Goal: Check status: Check status

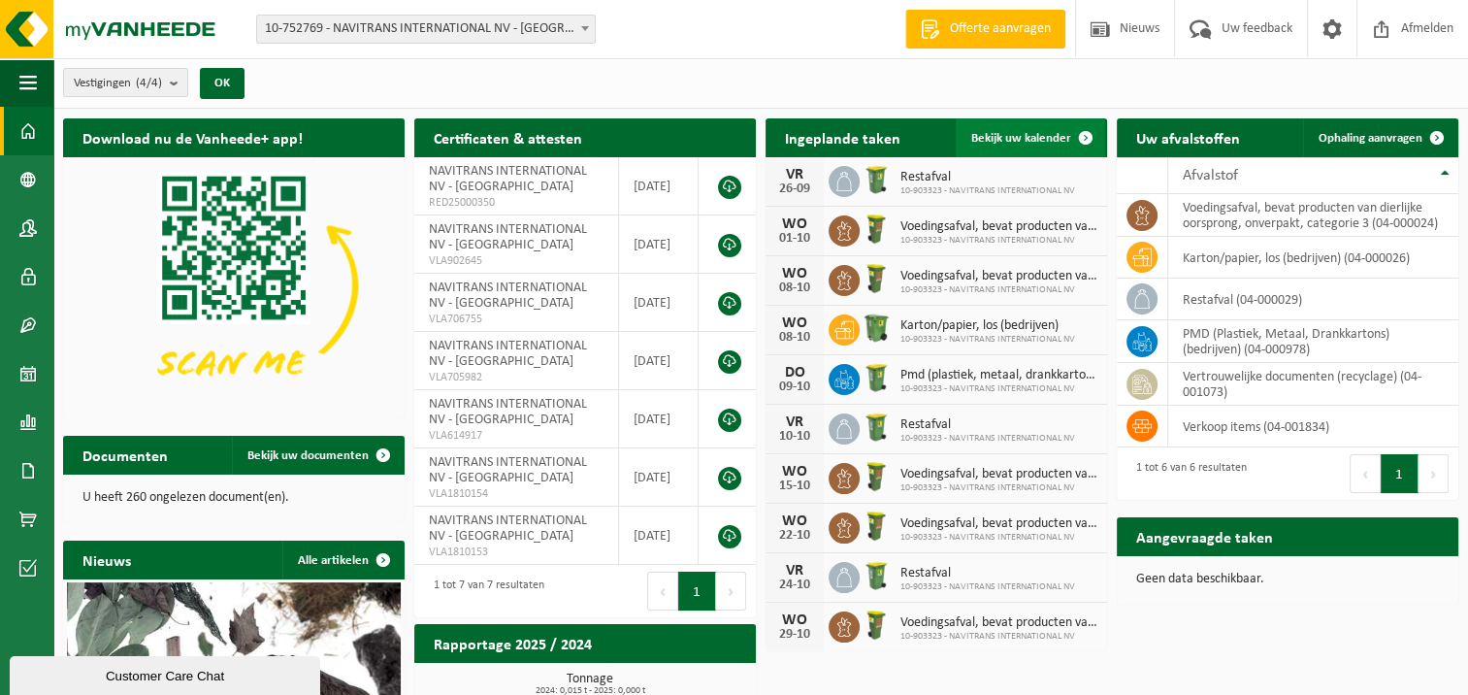
click at [992, 132] on span "Bekijk uw kalender" at bounding box center [1021, 138] width 100 height 13
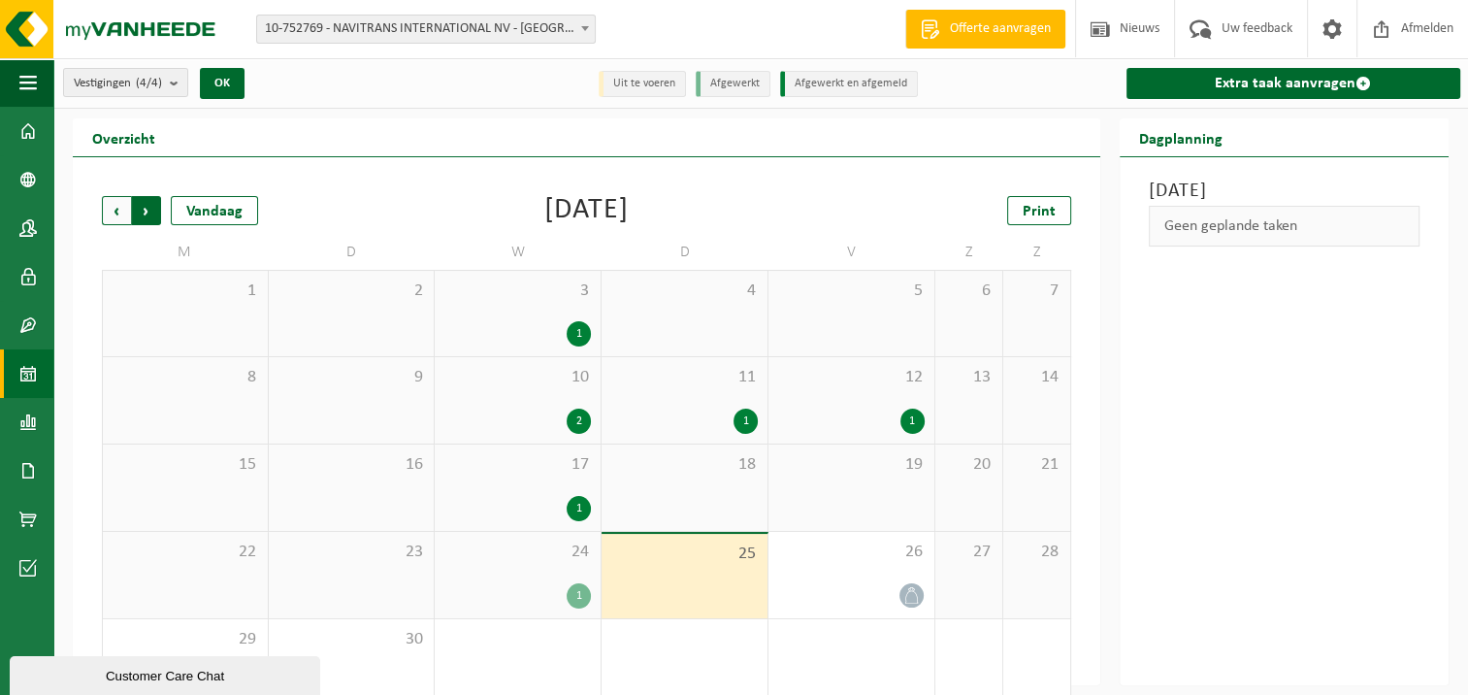
click at [117, 203] on span "Vorige" at bounding box center [116, 210] width 29 height 29
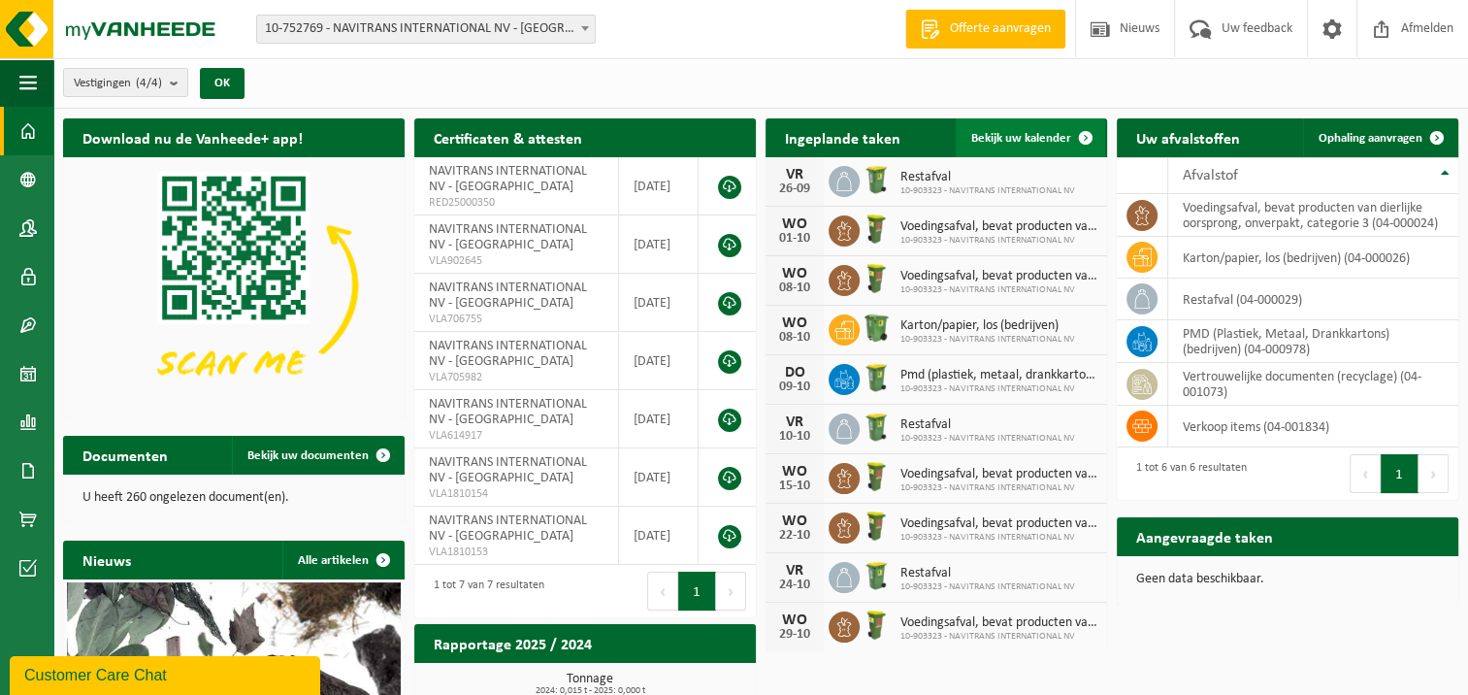
click at [997, 136] on span "Bekijk uw kalender" at bounding box center [1021, 138] width 100 height 13
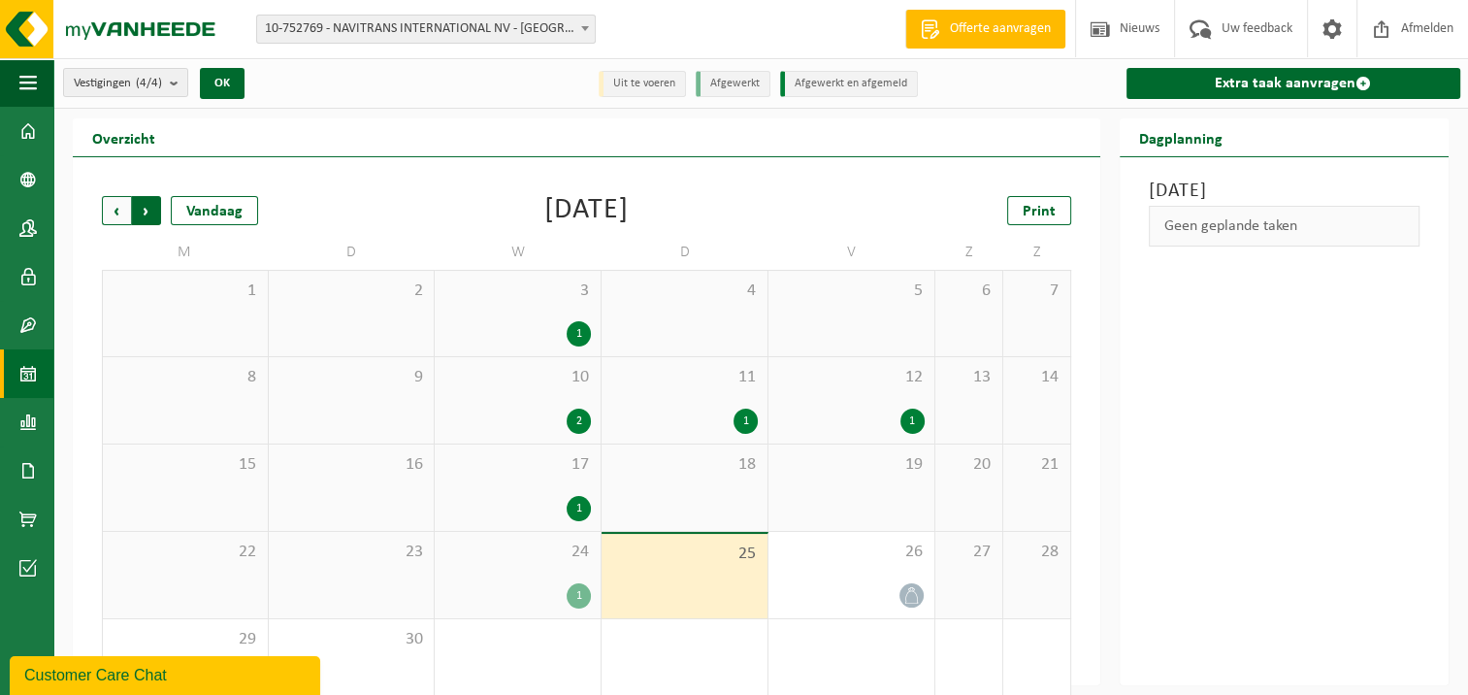
click at [101, 206] on div "Vorige Volgende Vandaag [DATE] Print M D W D V Z Z 1 2 3 1 4 5 6 7 8 9 10 2 11 …" at bounding box center [586, 451] width 989 height 549
drag, startPoint x: 101, startPoint y: 206, endPoint x: 117, endPoint y: 211, distance: 17.2
click at [117, 211] on span "Vorige" at bounding box center [116, 210] width 29 height 29
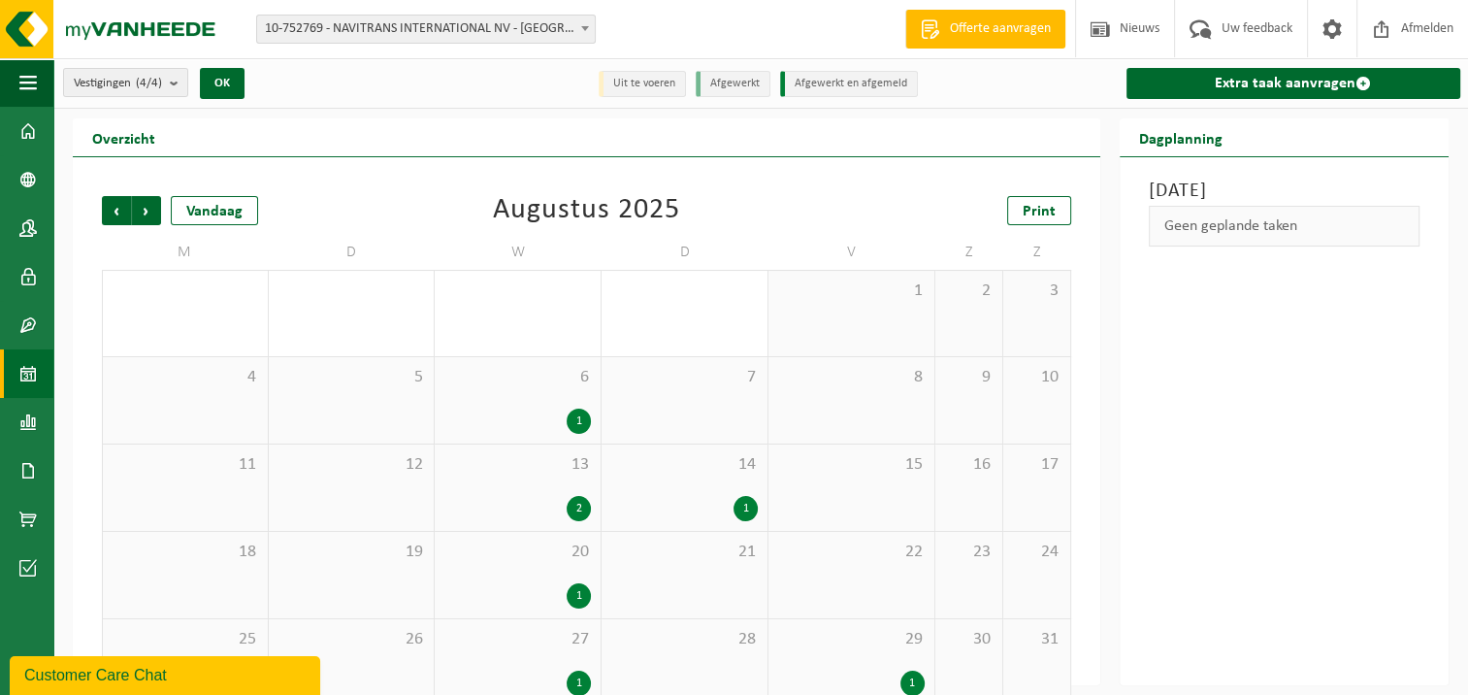
click at [523, 501] on div "2" at bounding box center [517, 508] width 147 height 25
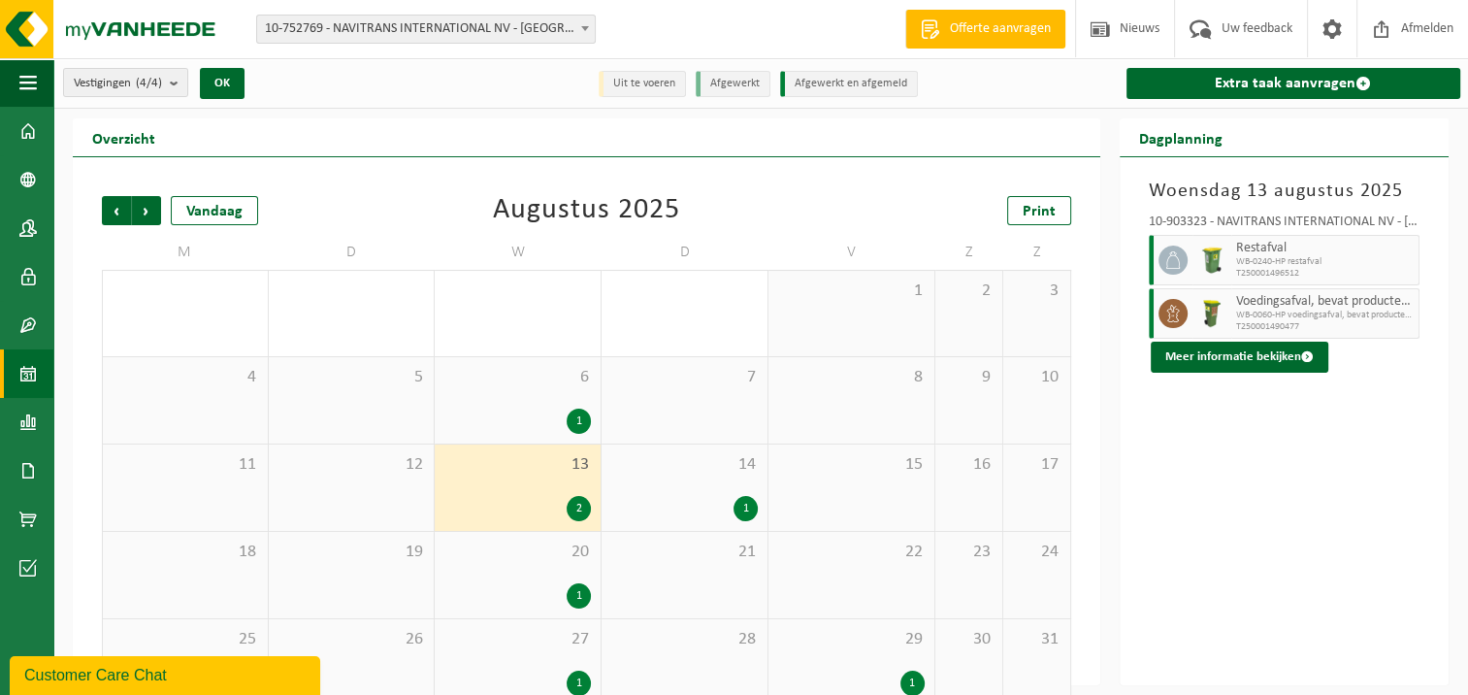
scroll to position [30, 0]
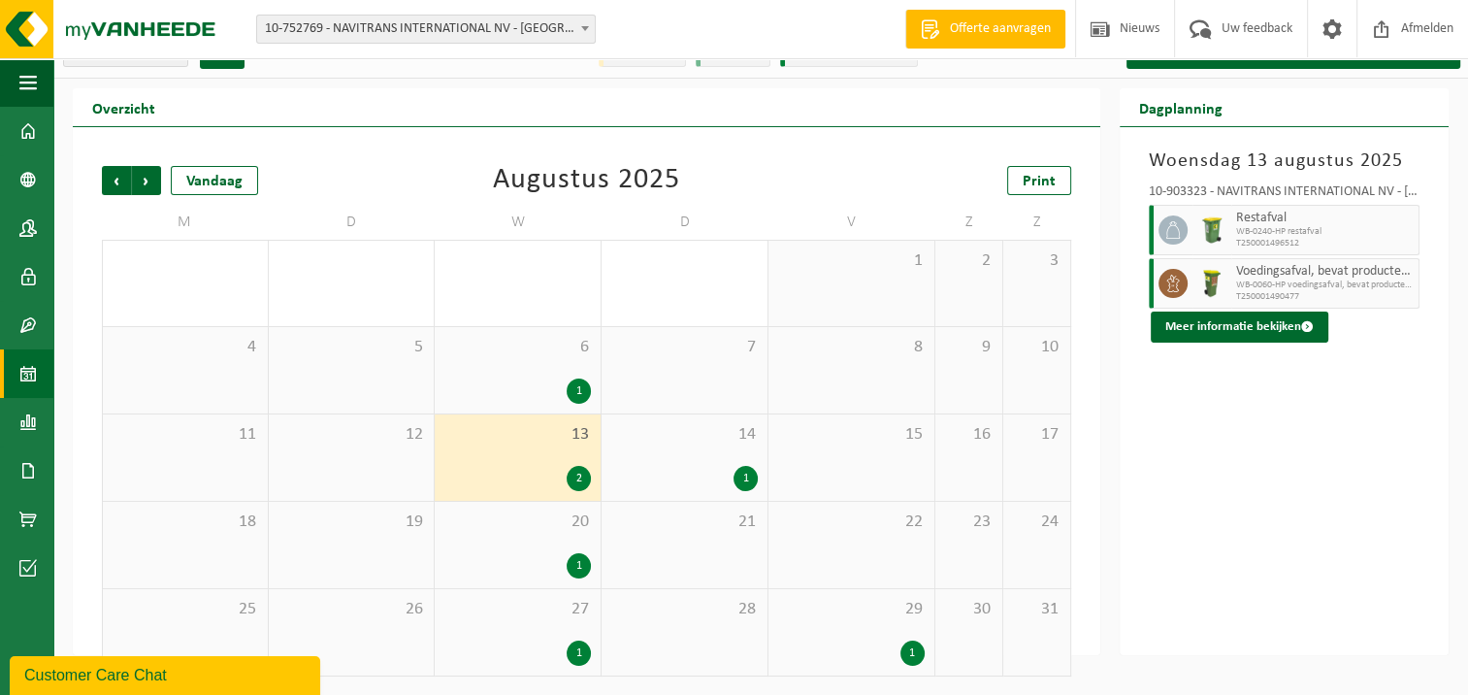
click at [923, 649] on div "1" at bounding box center [912, 652] width 24 height 25
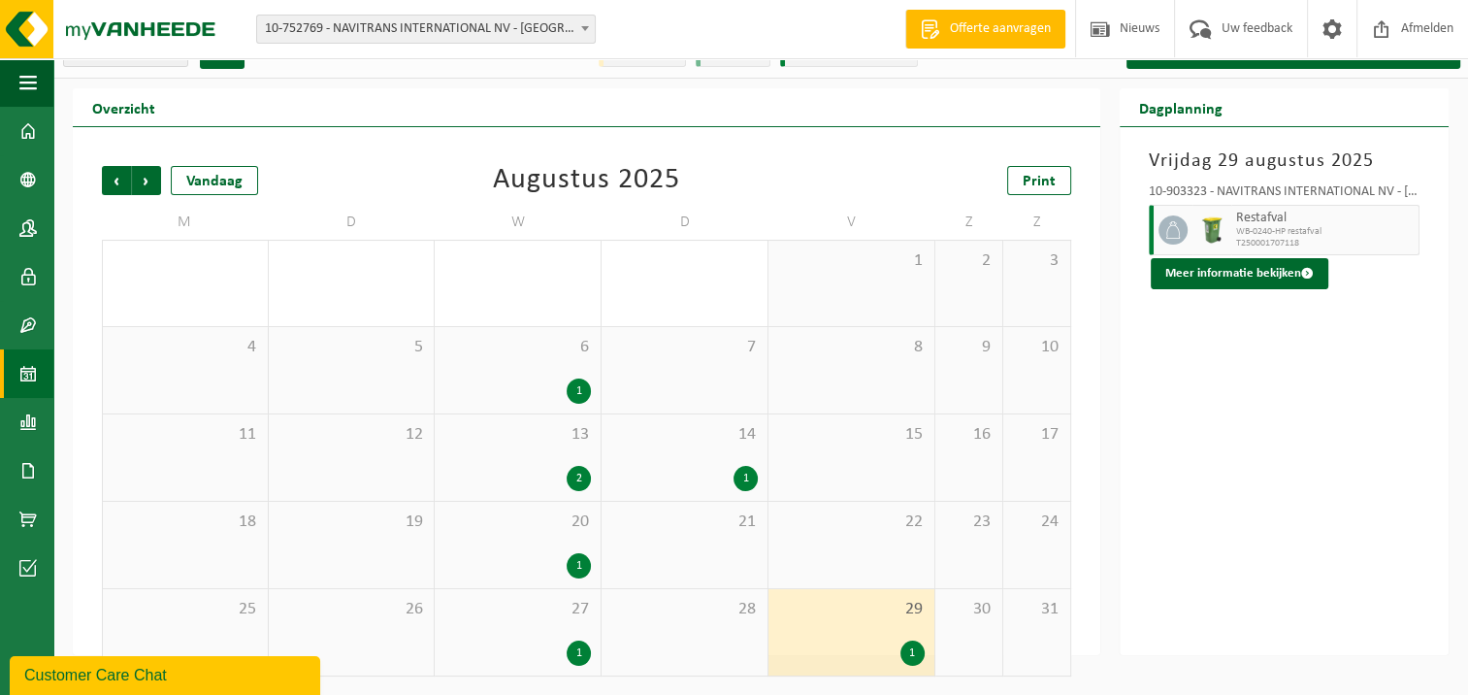
click at [710, 454] on div "14 1" at bounding box center [685, 457] width 166 height 86
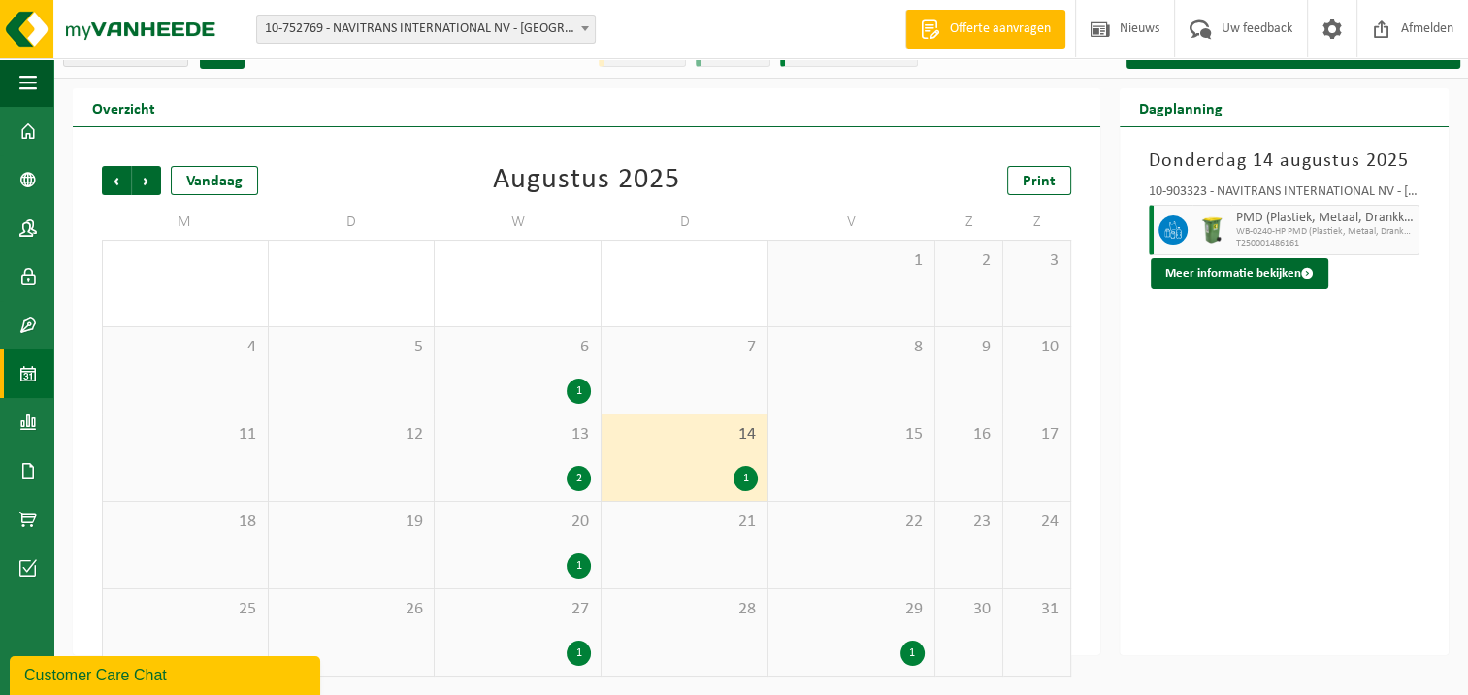
click at [559, 344] on span "6" at bounding box center [517, 347] width 147 height 21
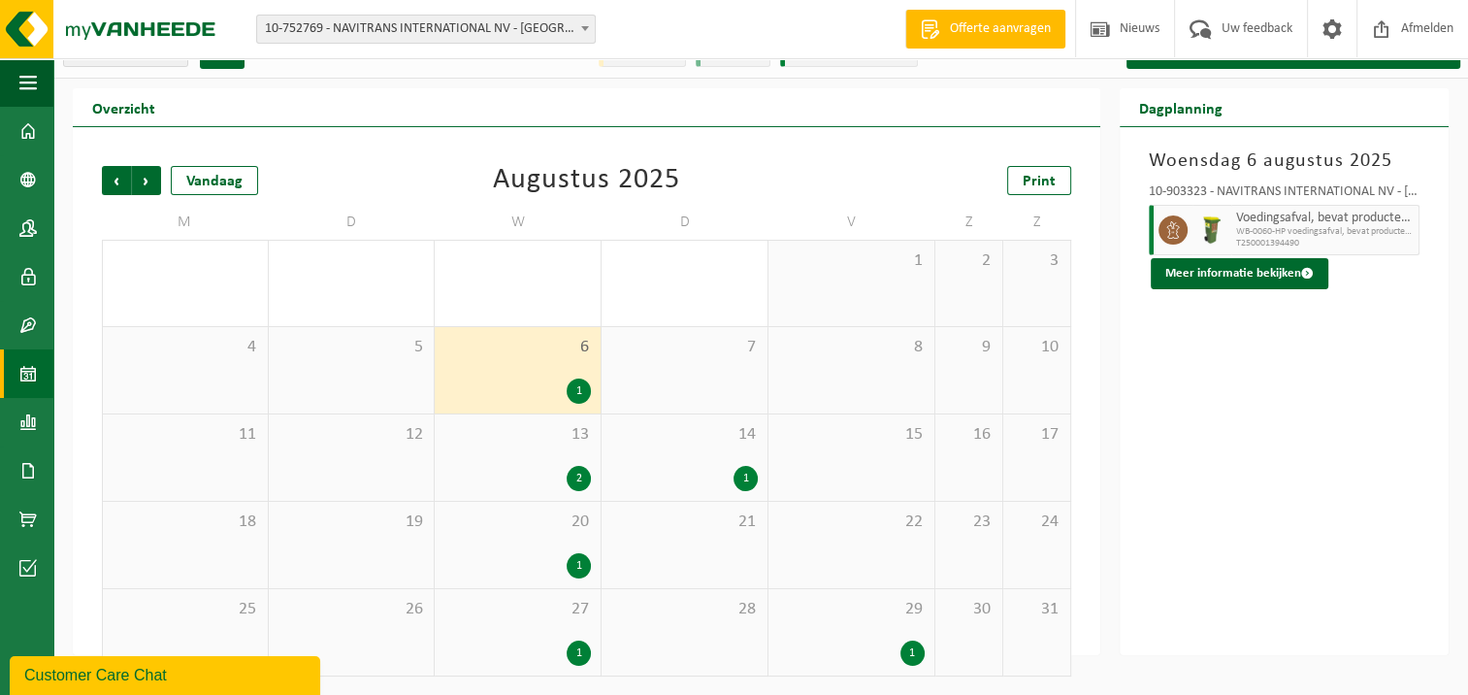
click at [558, 452] on div "13 2" at bounding box center [518, 457] width 166 height 86
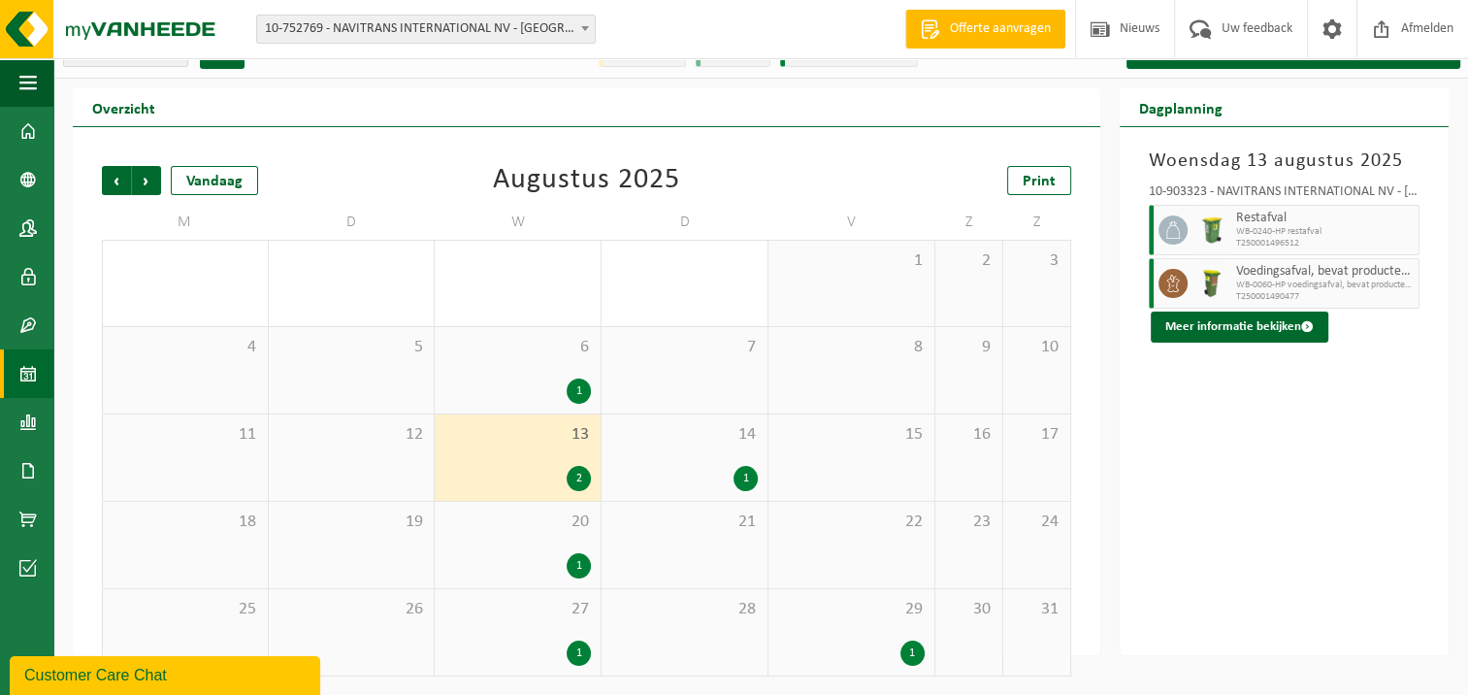
click at [568, 563] on div "1" at bounding box center [579, 565] width 24 height 25
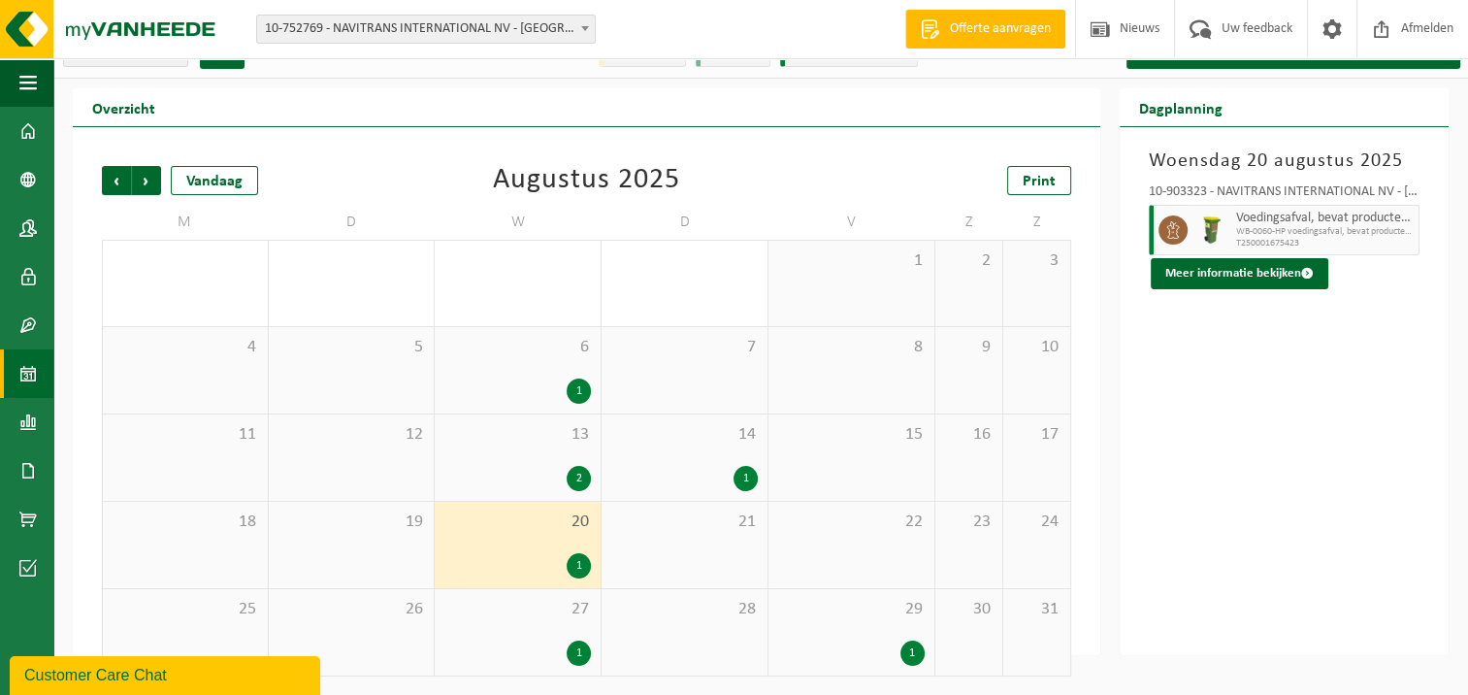
click at [578, 634] on div "27 1" at bounding box center [518, 632] width 166 height 86
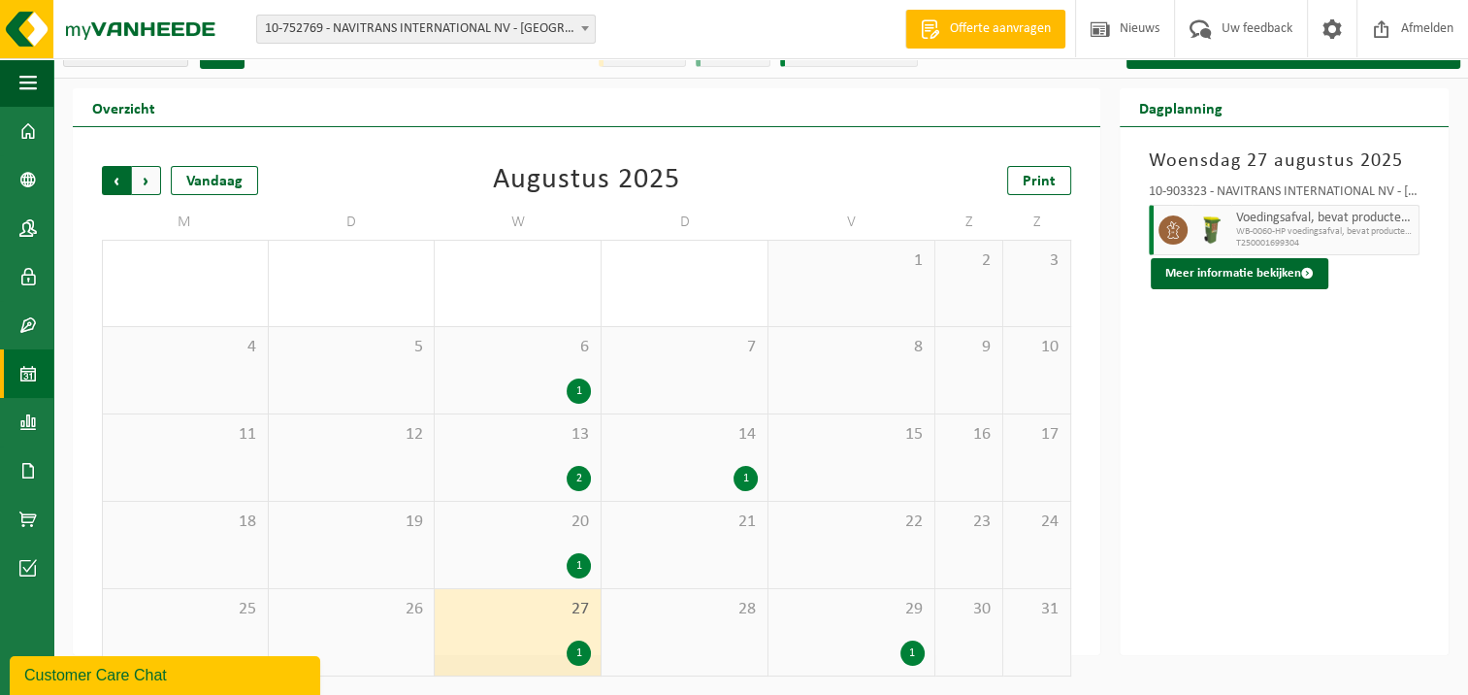
click at [148, 179] on span "Volgende" at bounding box center [146, 180] width 29 height 29
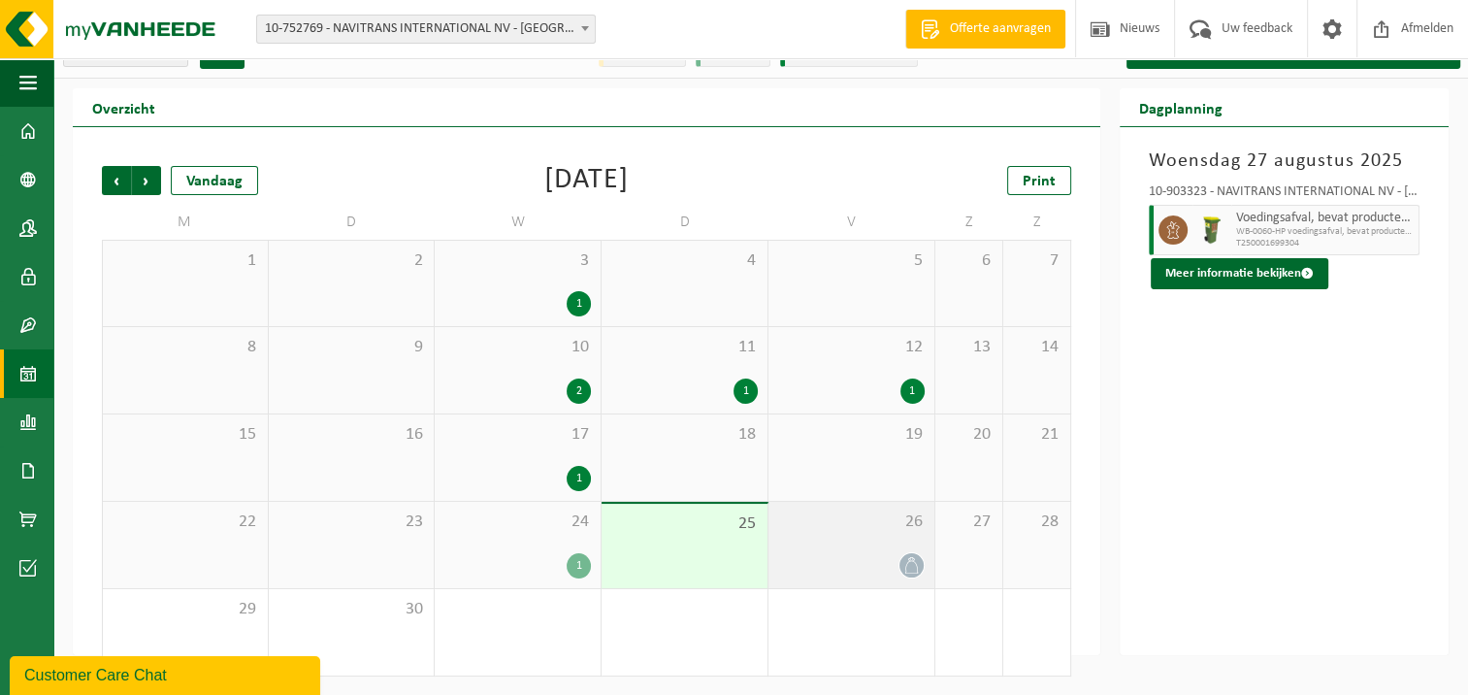
click at [900, 550] on div "26" at bounding box center [851, 545] width 166 height 86
